Goal: Navigation & Orientation: Find specific page/section

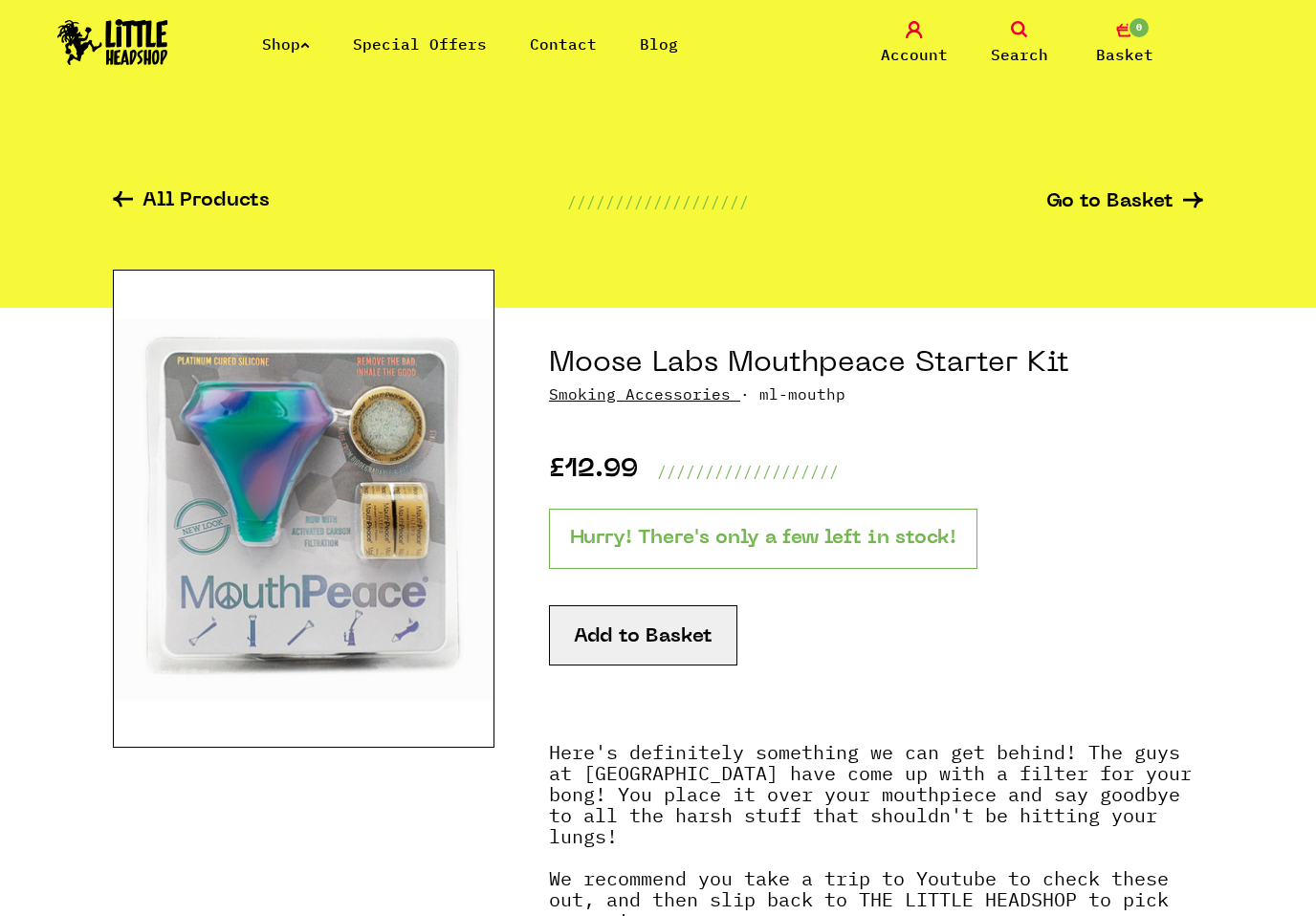
click at [299, 40] on link "Shop" at bounding box center [286, 43] width 47 height 19
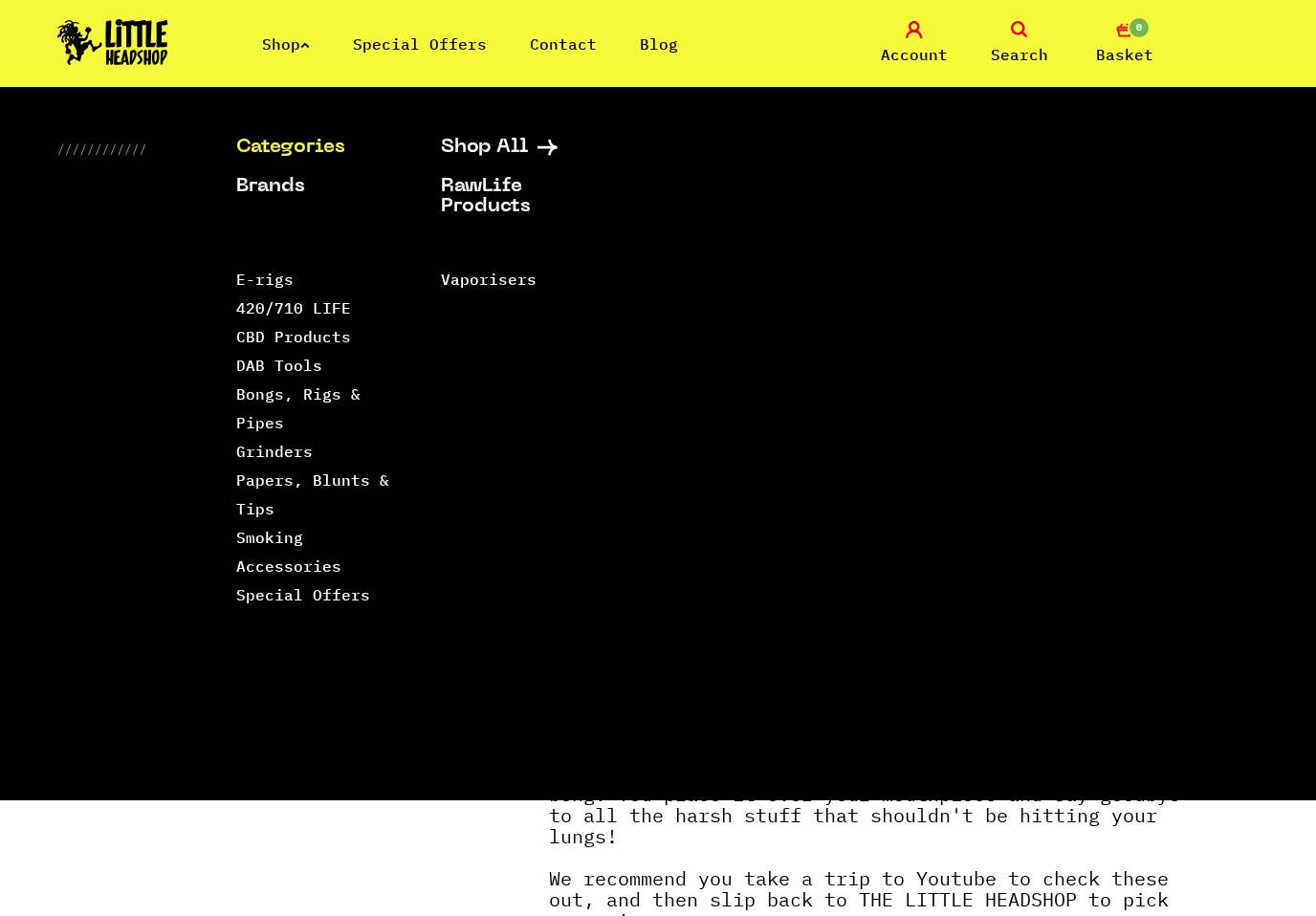
click at [230, 305] on div "Categories Shop All Brands RawLife Products Special Offers Contact Backwoods Bl…" at bounding box center [658, 468] width 1316 height 663
click at [311, 310] on link "420/710 LIFE" at bounding box center [293, 307] width 115 height 19
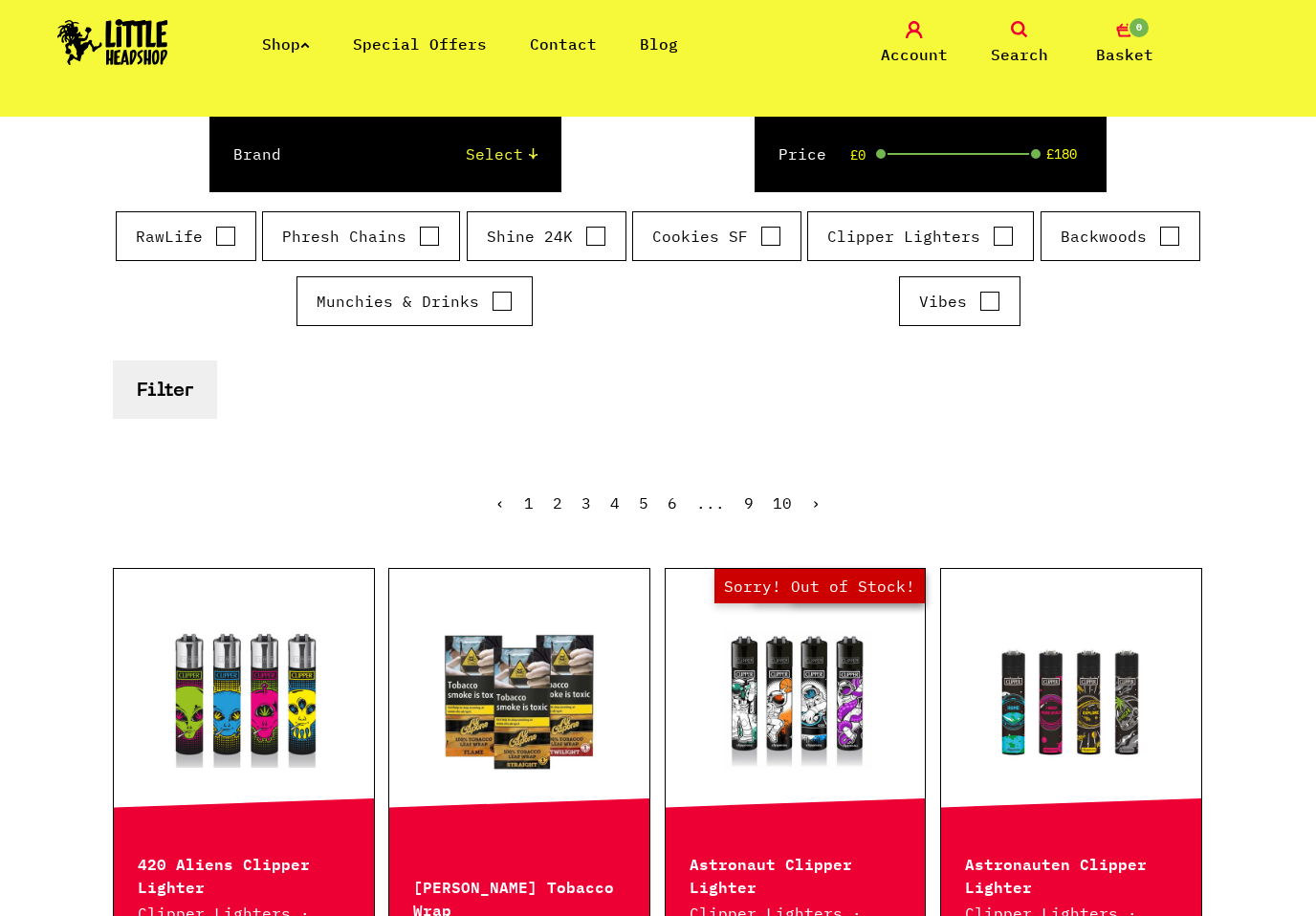
scroll to position [239, 0]
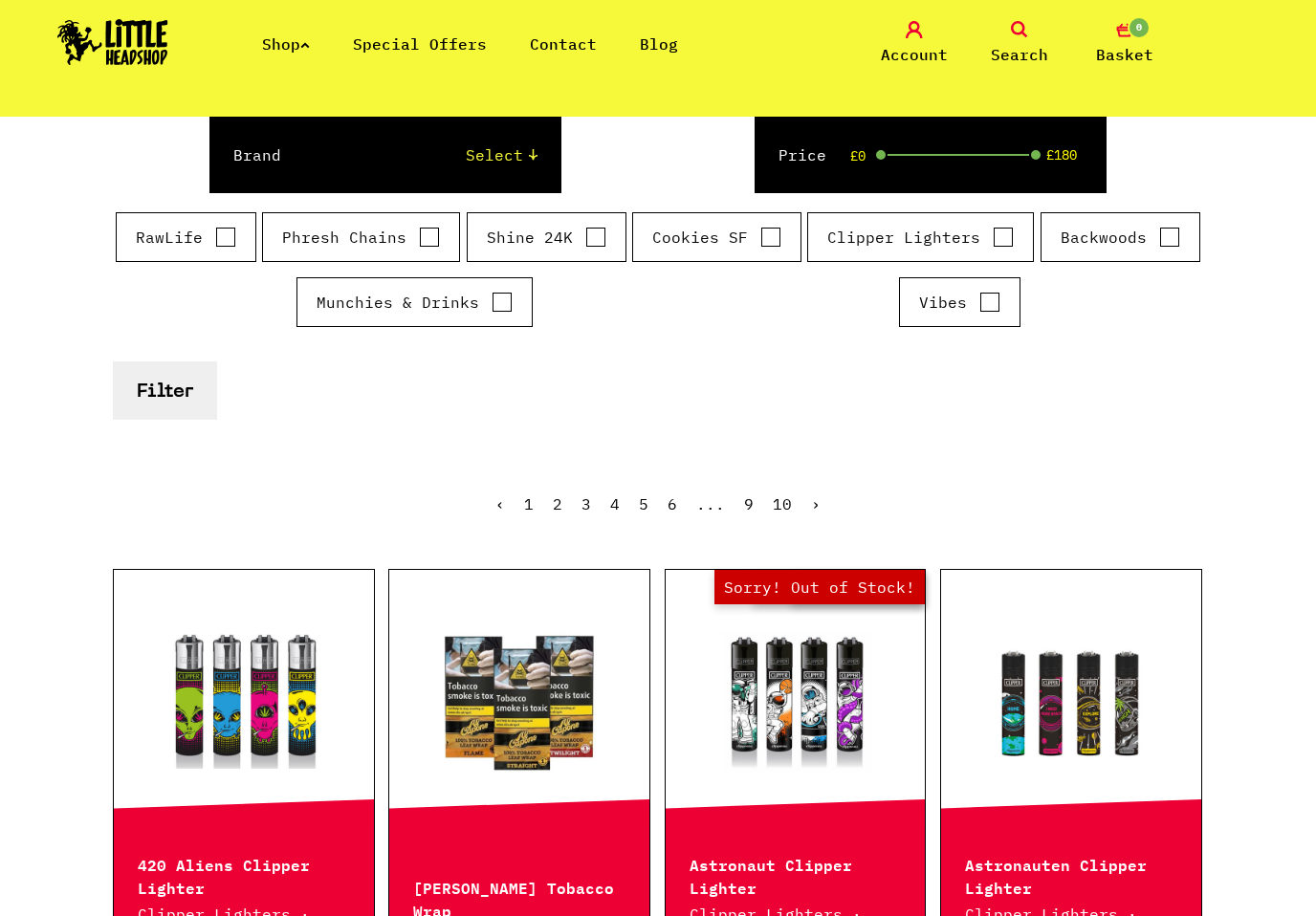
click at [294, 40] on link "Shop" at bounding box center [286, 43] width 47 height 19
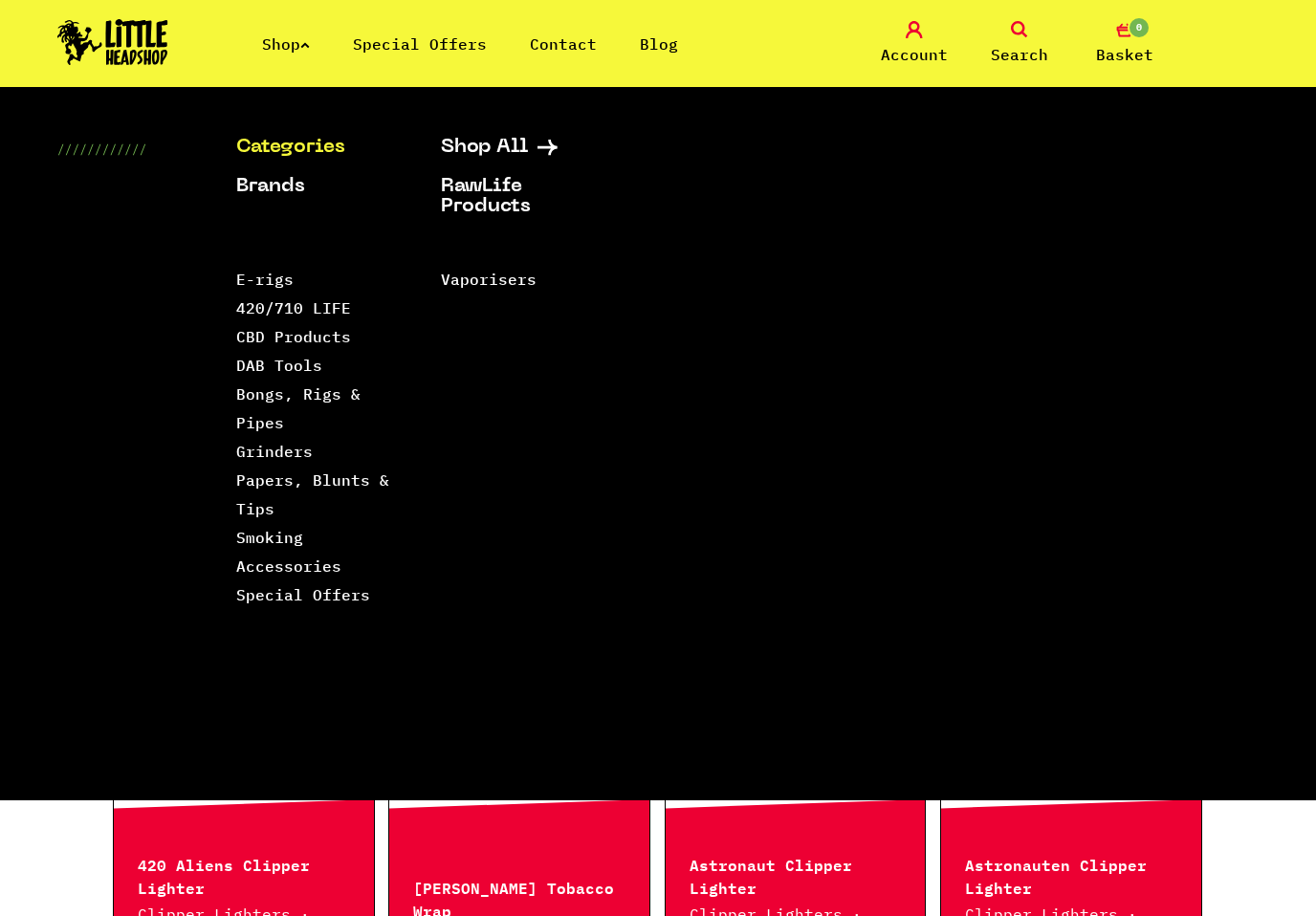
click at [255, 392] on link "Bongs, Rigs & Pipes" at bounding box center [298, 408] width 124 height 47
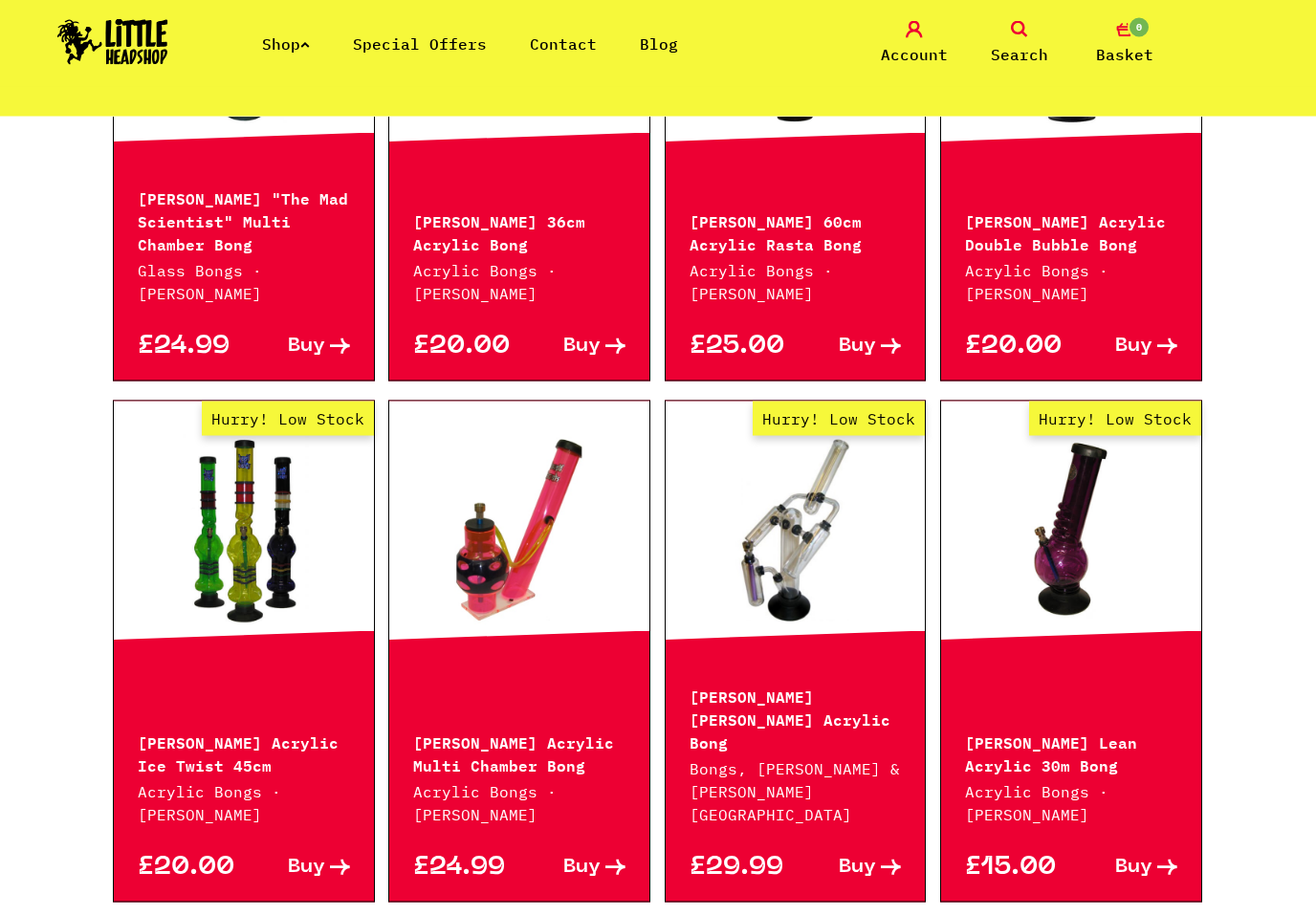
scroll to position [1911, 0]
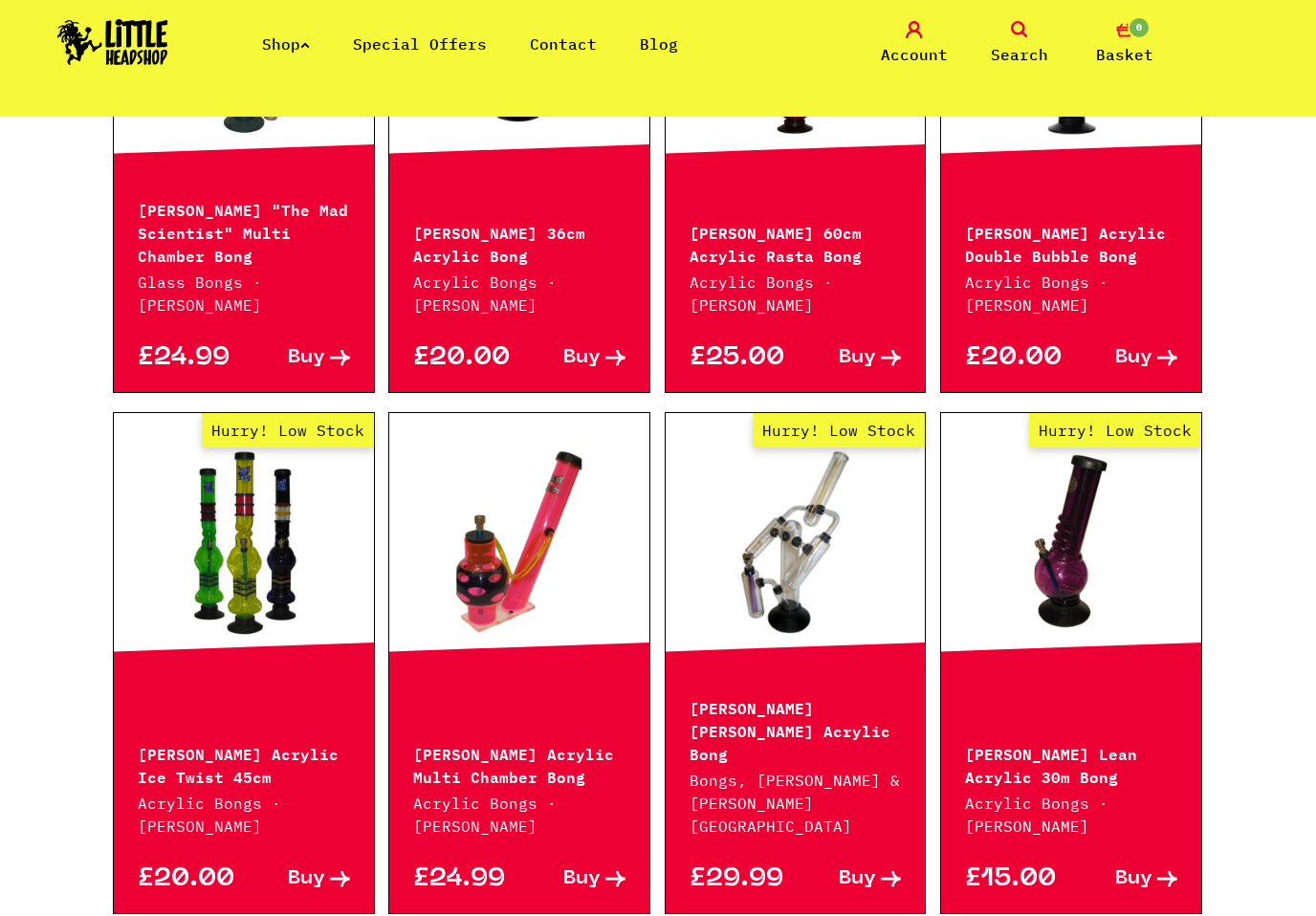
click at [296, 42] on link "Shop" at bounding box center [286, 43] width 47 height 19
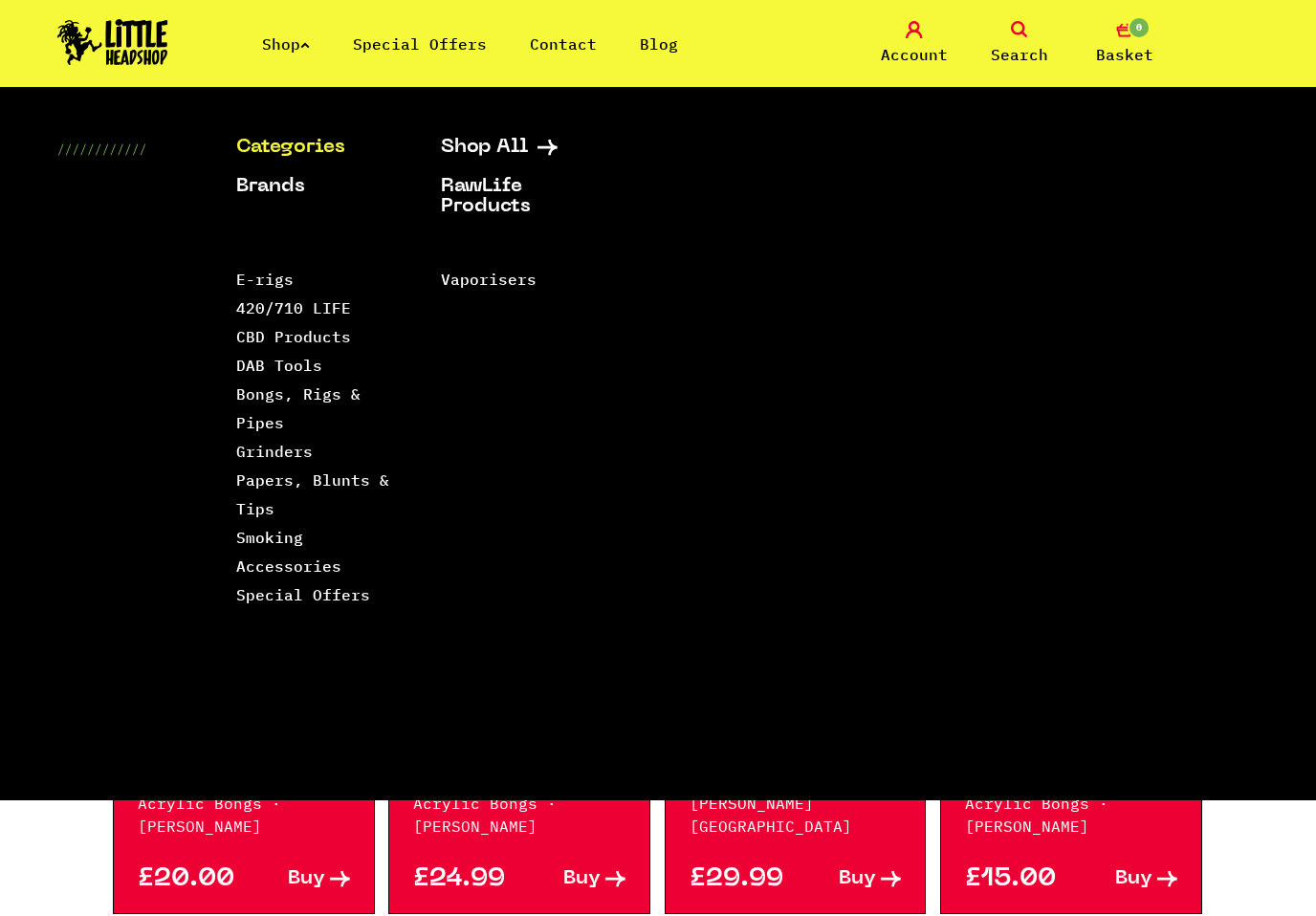
click at [243, 533] on link "Smoking Accessories" at bounding box center [288, 551] width 105 height 47
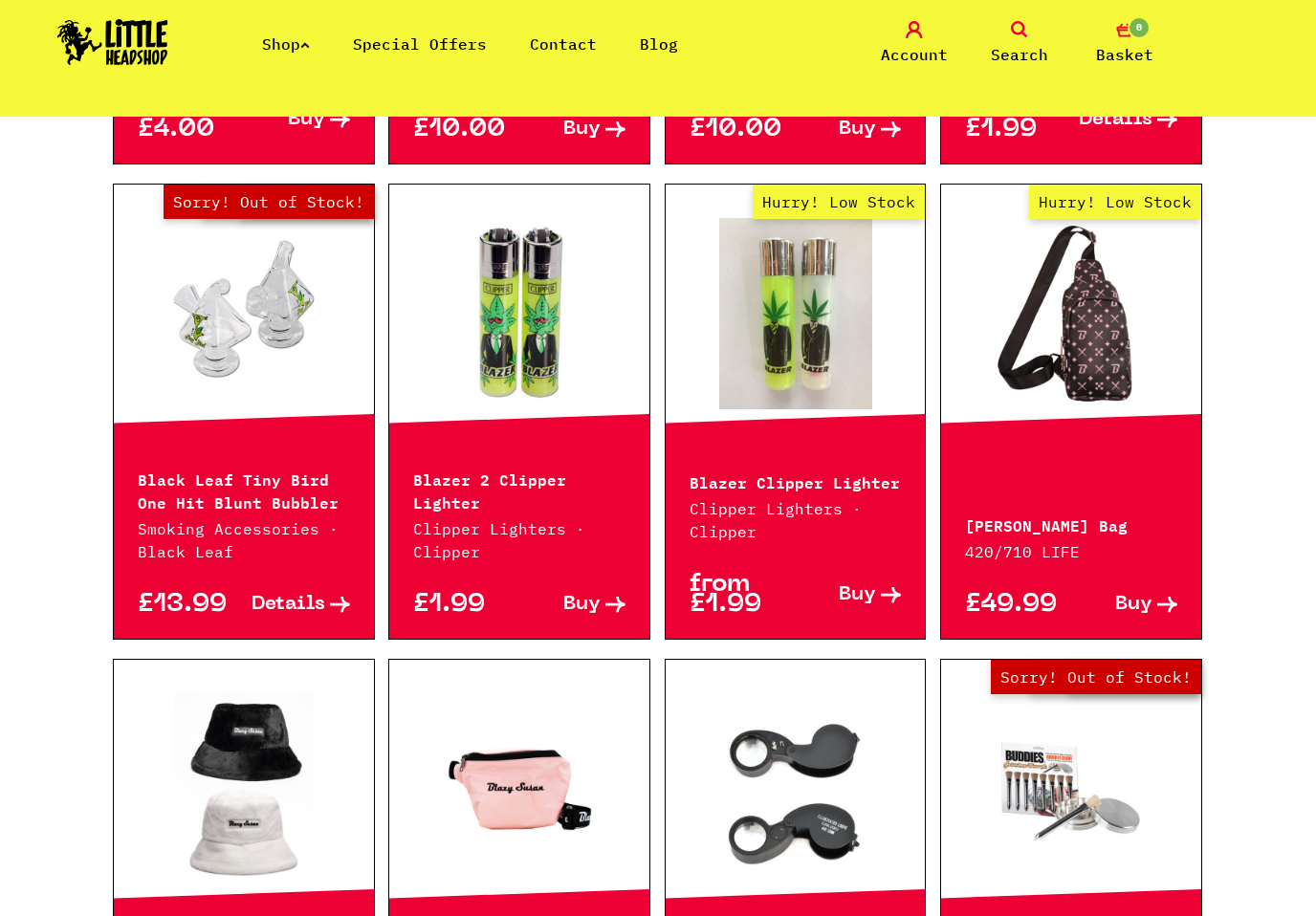
scroll to position [2215, 0]
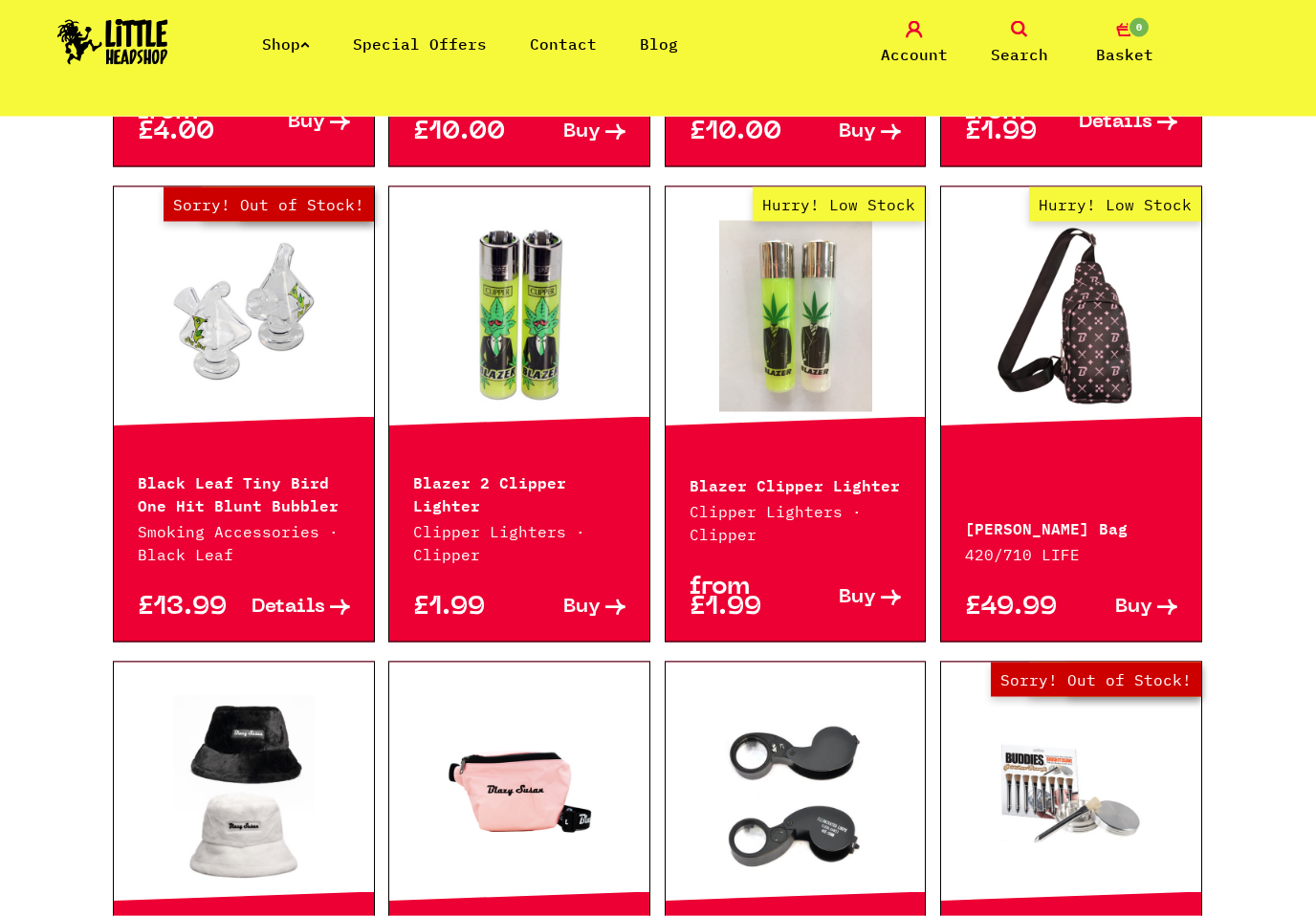
click at [282, 38] on link "Shop" at bounding box center [286, 43] width 47 height 19
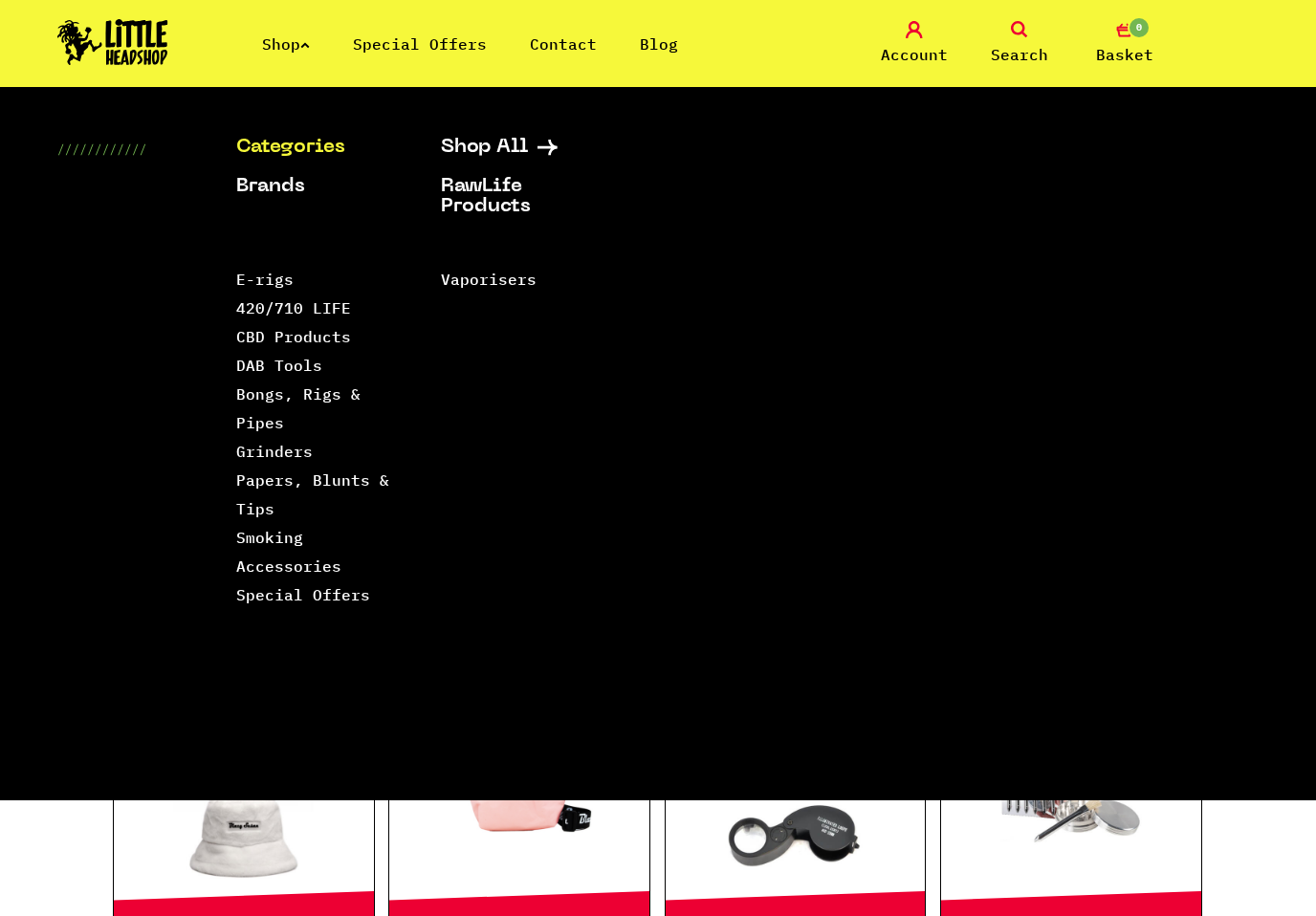
click at [236, 490] on li "Papers, Blunts & Tips" at bounding box center [314, 494] width 157 height 57
click at [256, 486] on link "Papers, Blunts & Tips" at bounding box center [312, 494] width 153 height 47
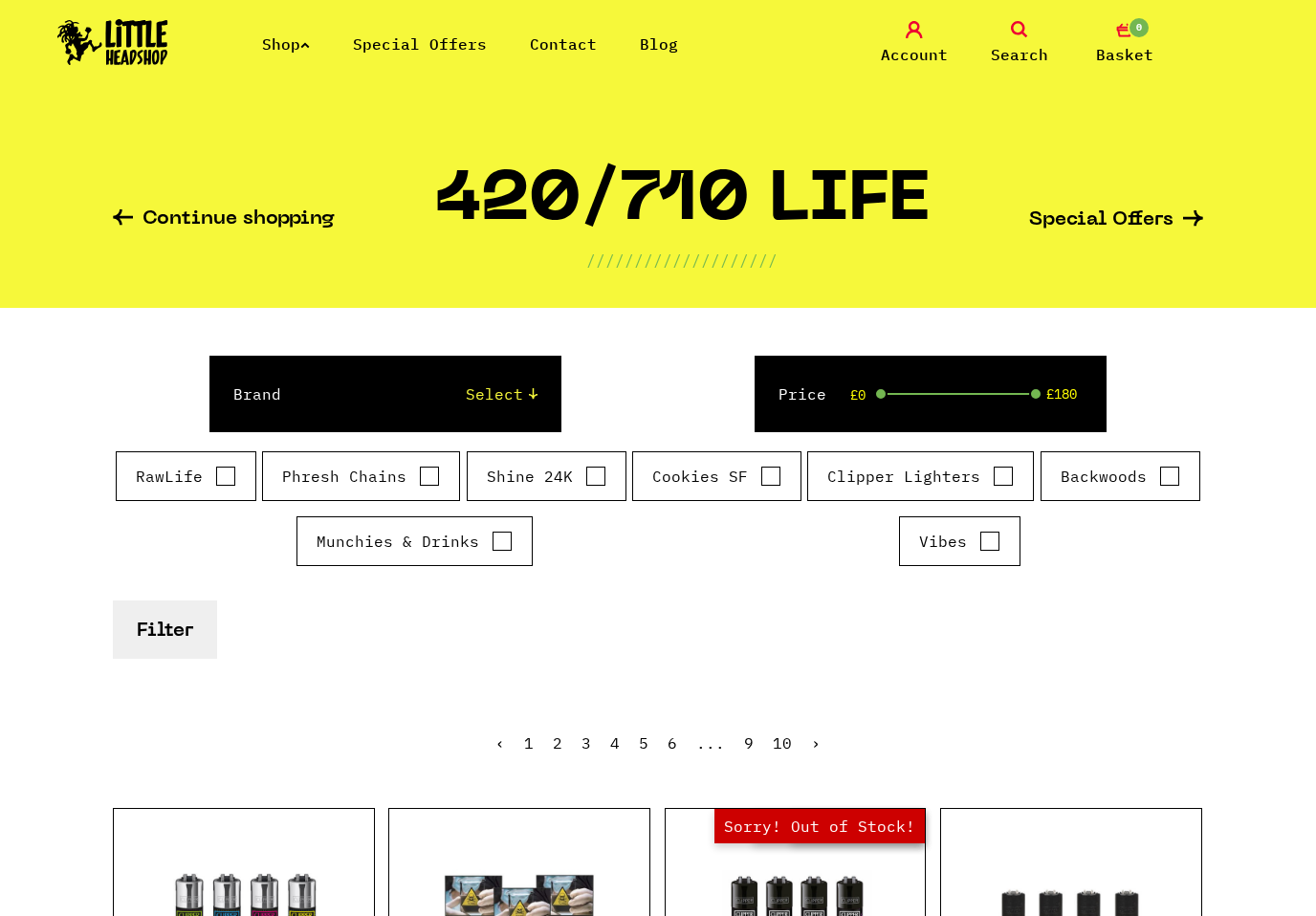
scroll to position [239, 0]
